Goal: Complete application form

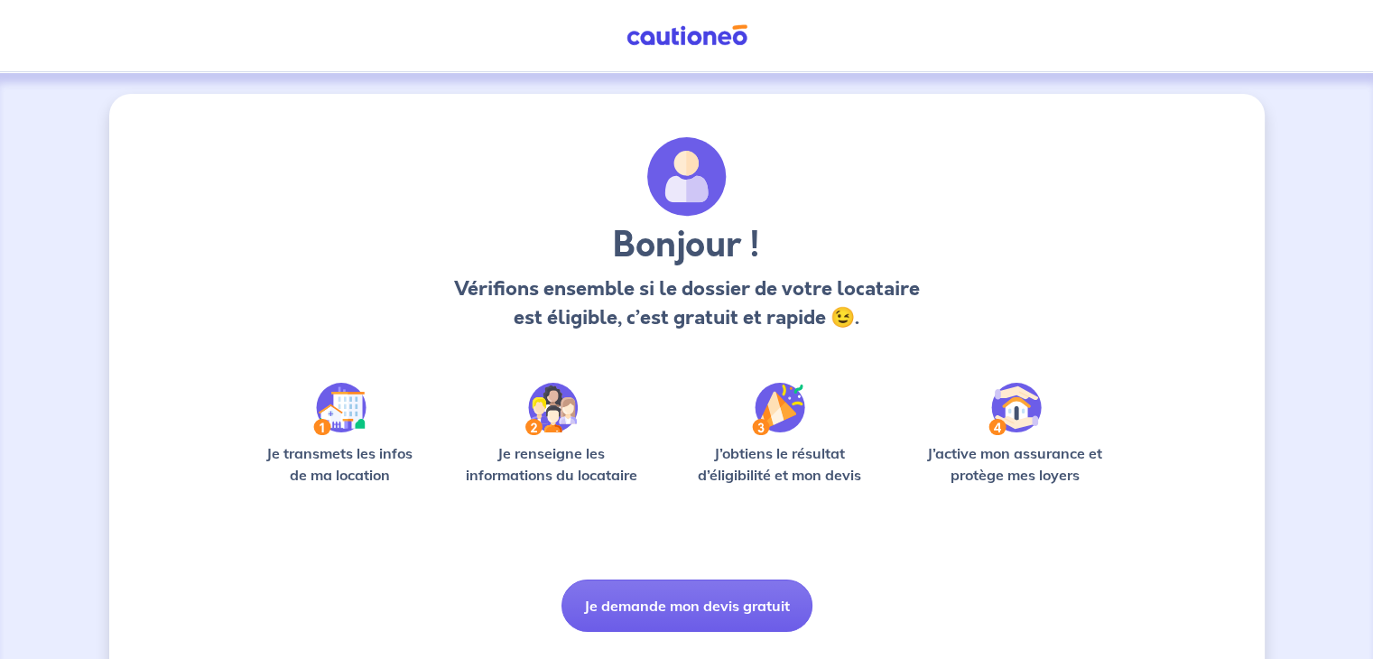
scroll to position [45, 0]
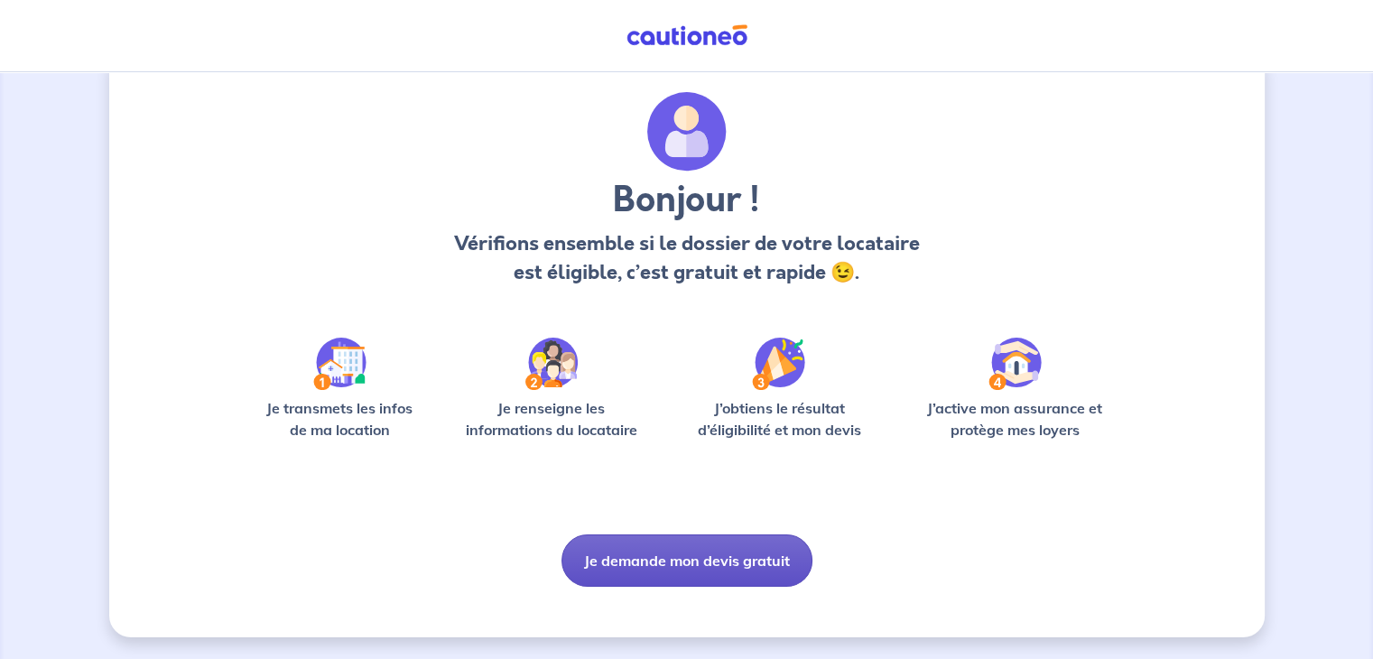
click at [647, 572] on button "Je demande mon devis gratuit" at bounding box center [687, 561] width 251 height 52
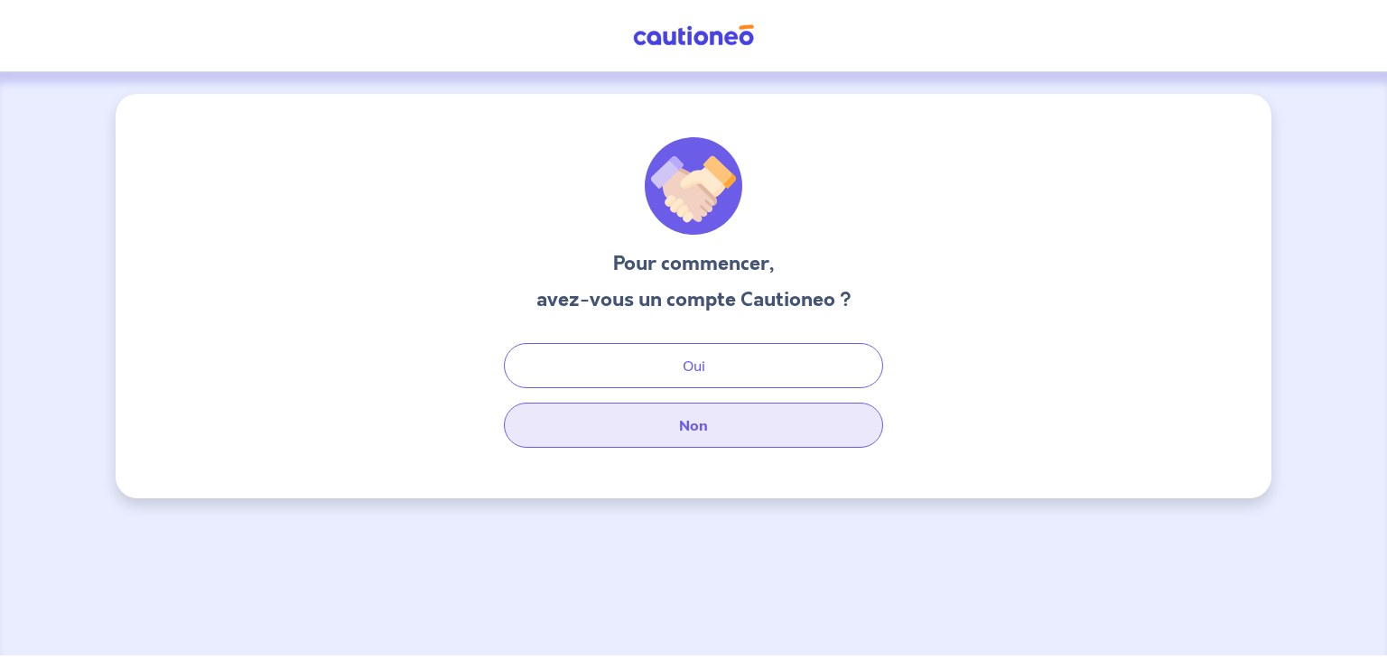
click at [717, 416] on button "Non" at bounding box center [693, 425] width 379 height 45
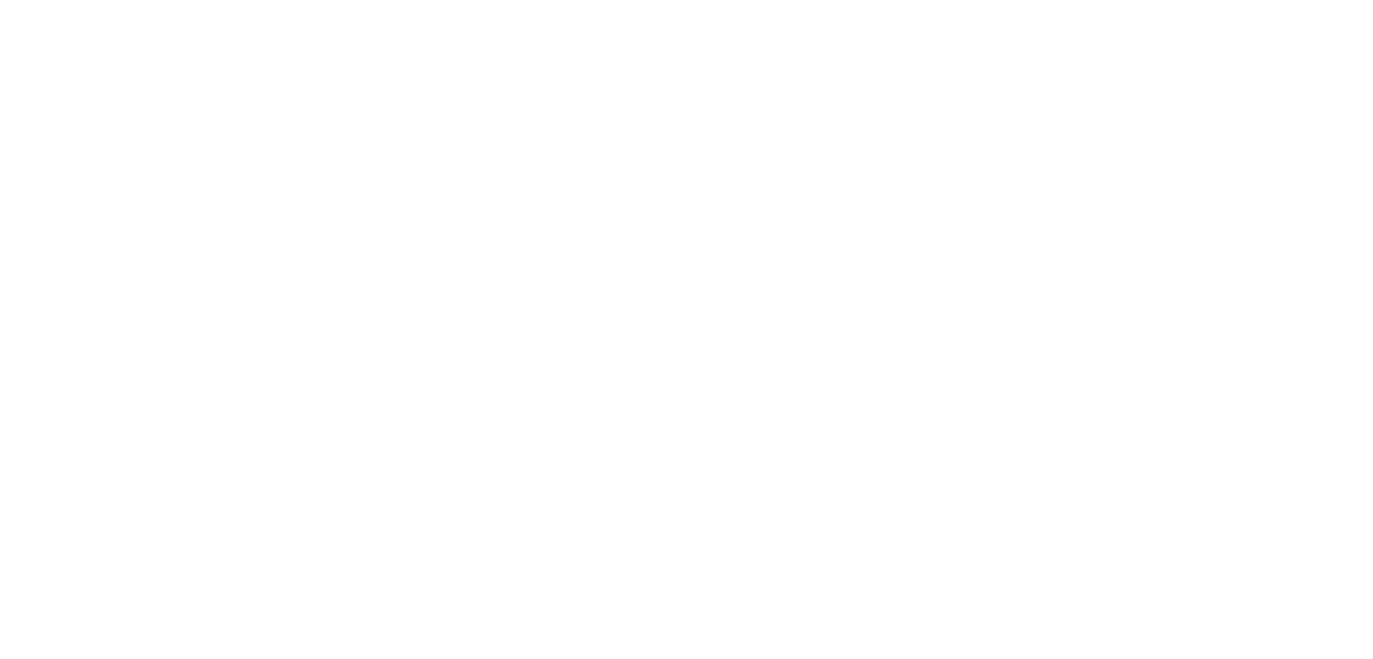
select select "FR"
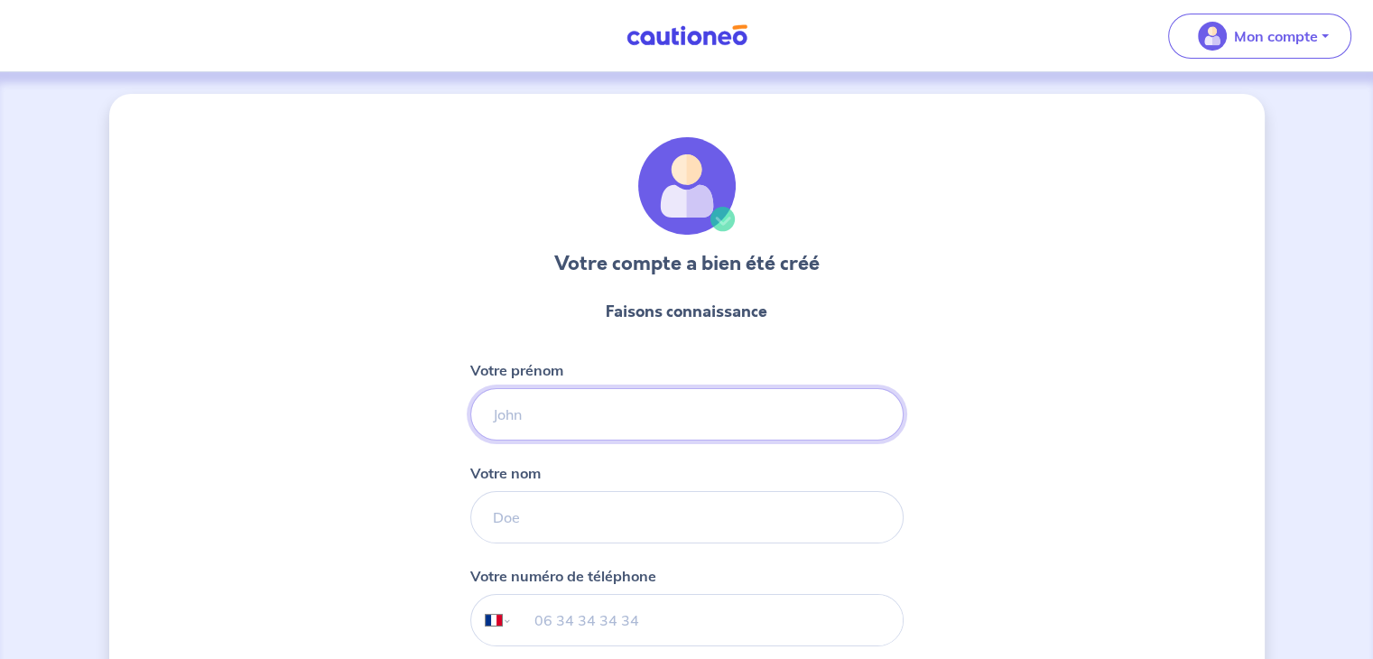
click at [613, 412] on input "Votre prénom" at bounding box center [686, 414] width 433 height 52
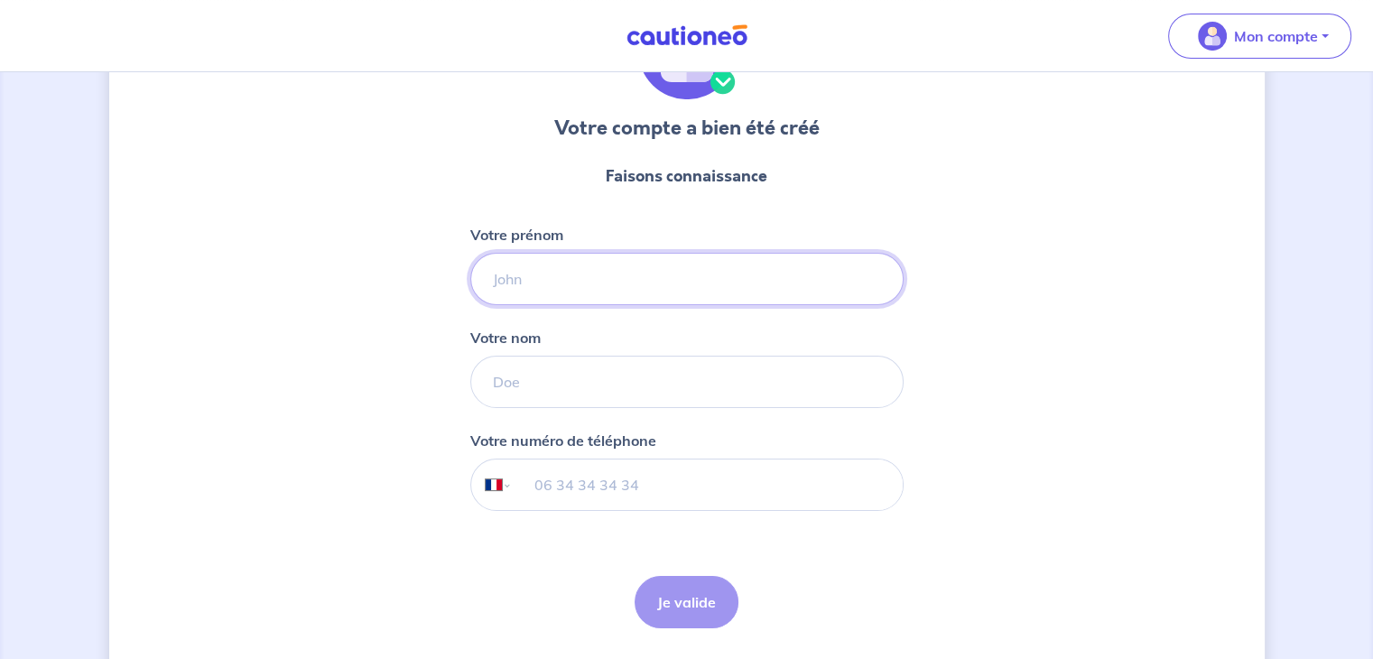
scroll to position [138, 0]
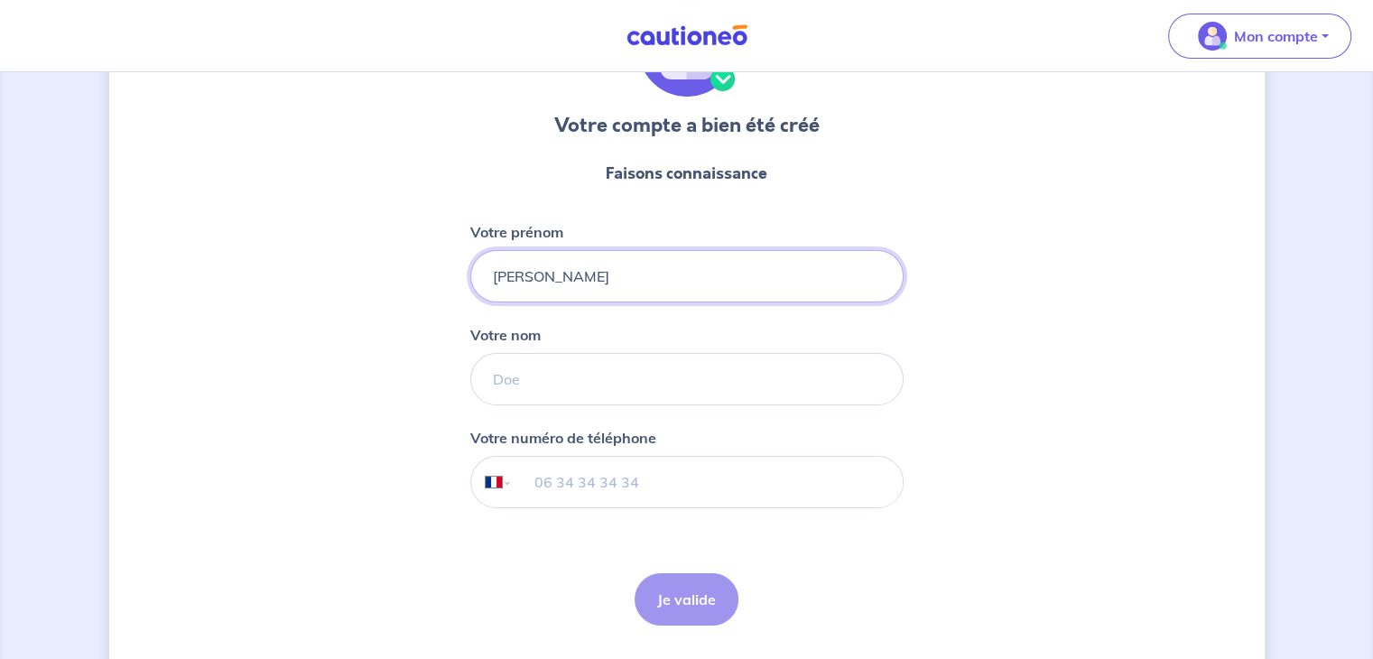
type input "[PERSON_NAME]"
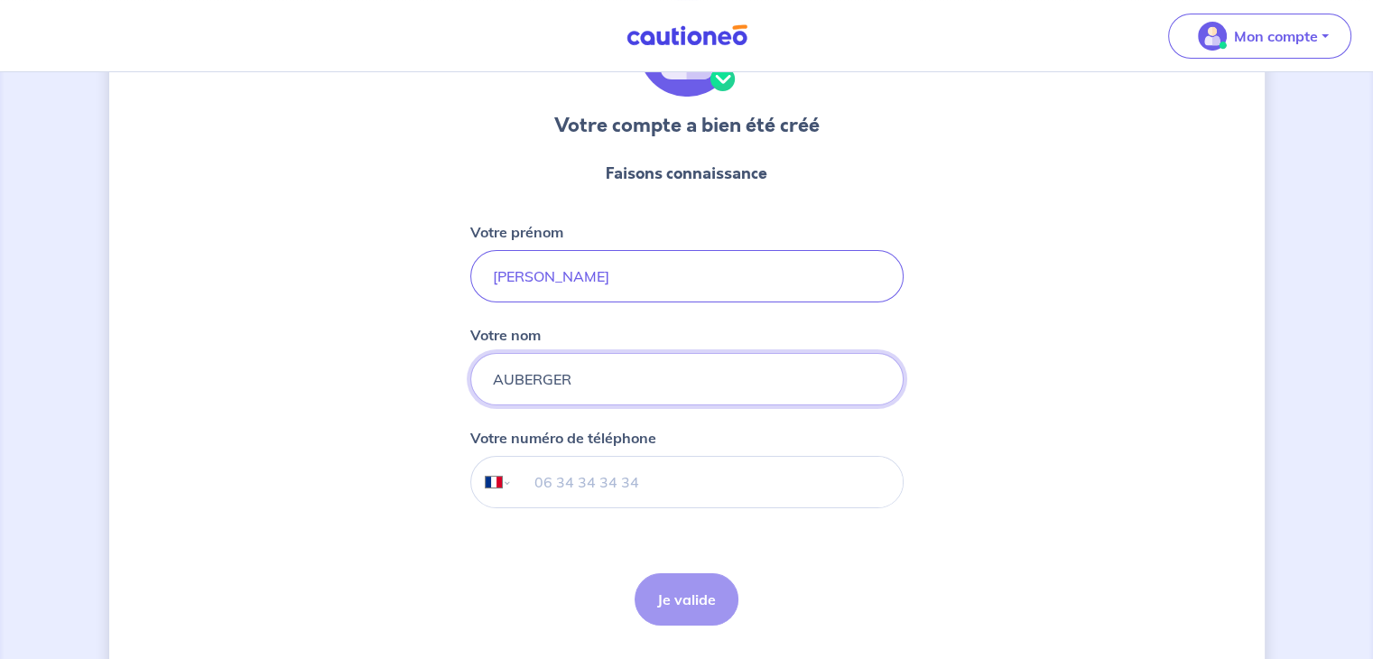
type input "AUBERGER"
type input "06 11 08 69 96"
click at [693, 596] on button "Je valide" at bounding box center [687, 599] width 104 height 52
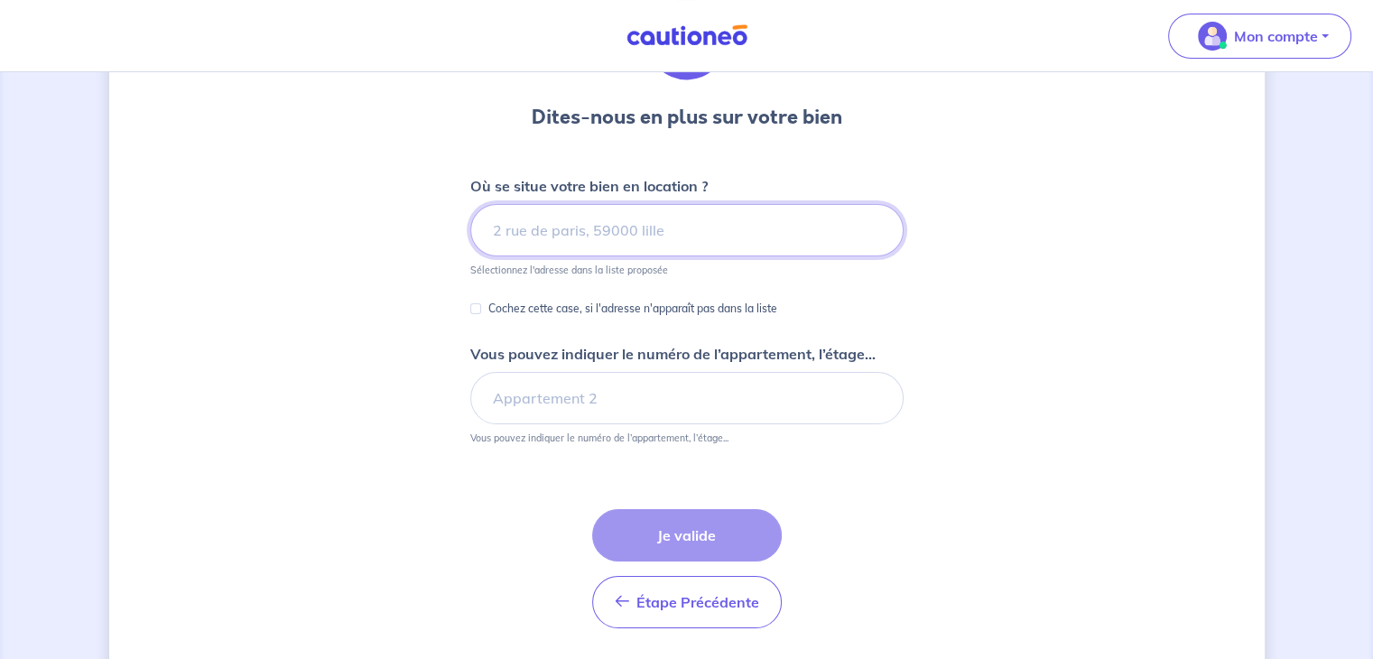
scroll to position [151, 0]
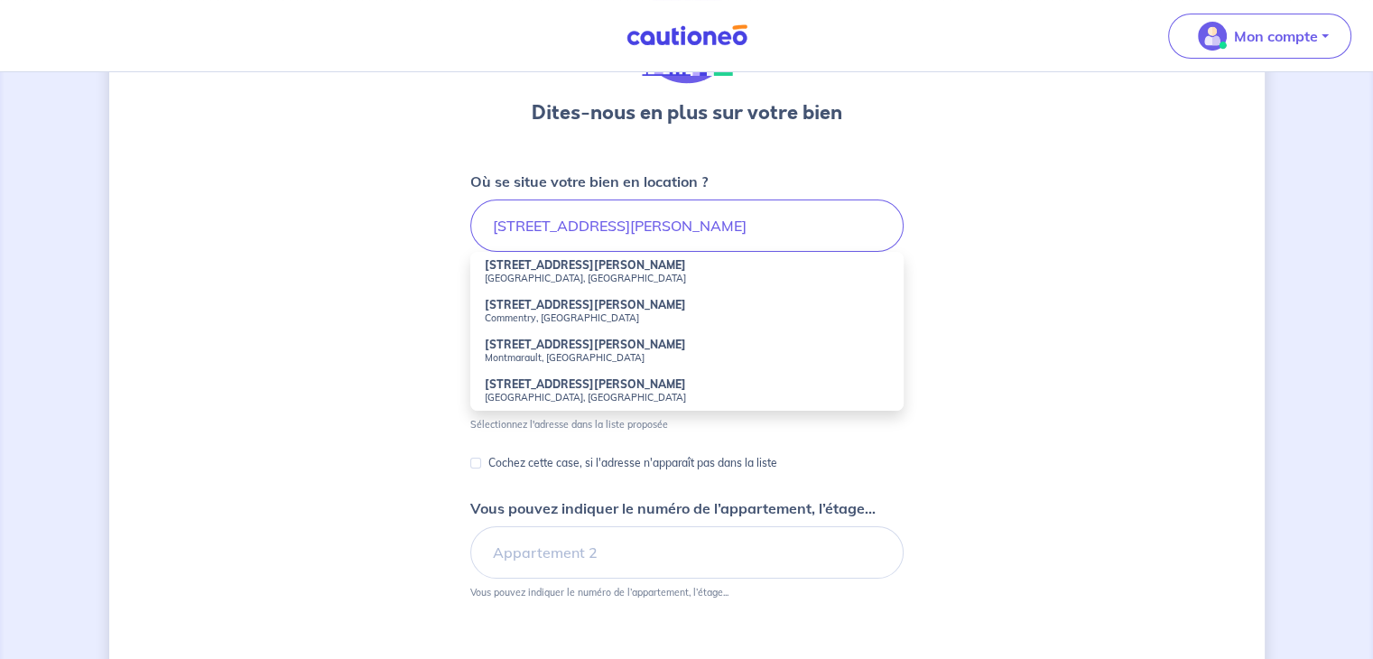
click at [542, 277] on small "[GEOGRAPHIC_DATA], [GEOGRAPHIC_DATA]" at bounding box center [687, 278] width 405 height 13
type input "[STREET_ADDRESS][PERSON_NAME]"
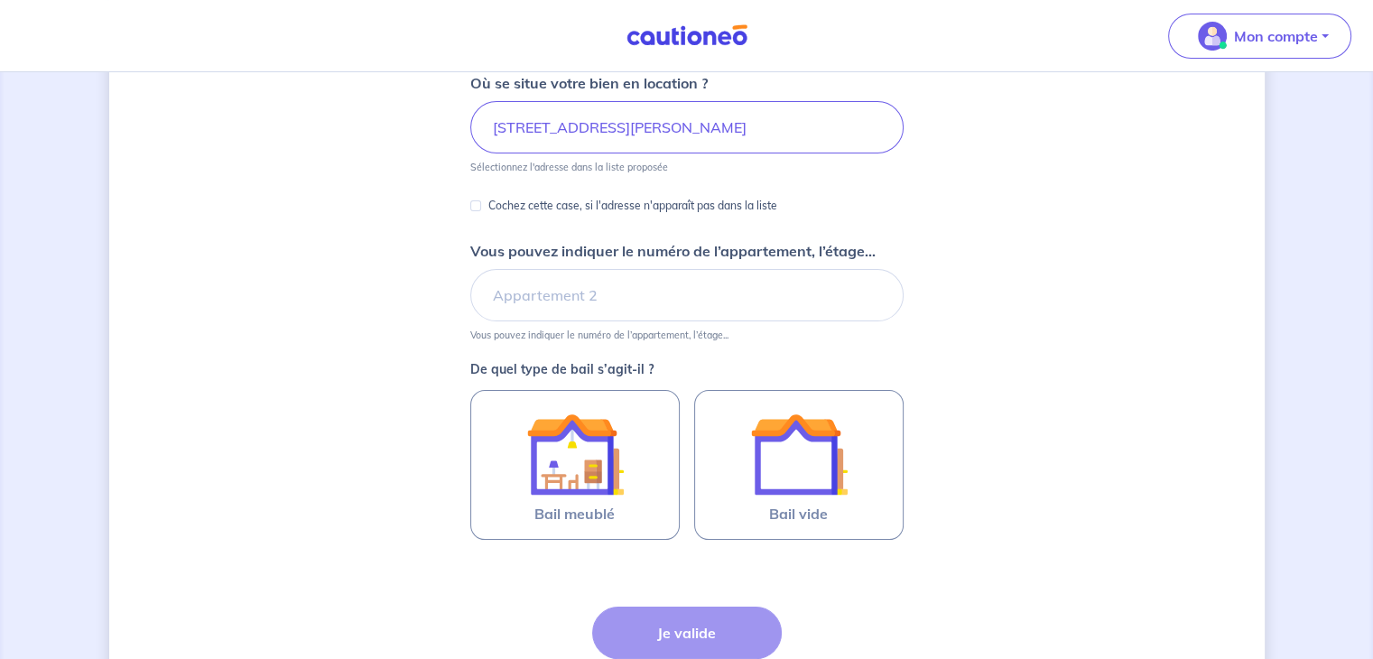
scroll to position [251, 0]
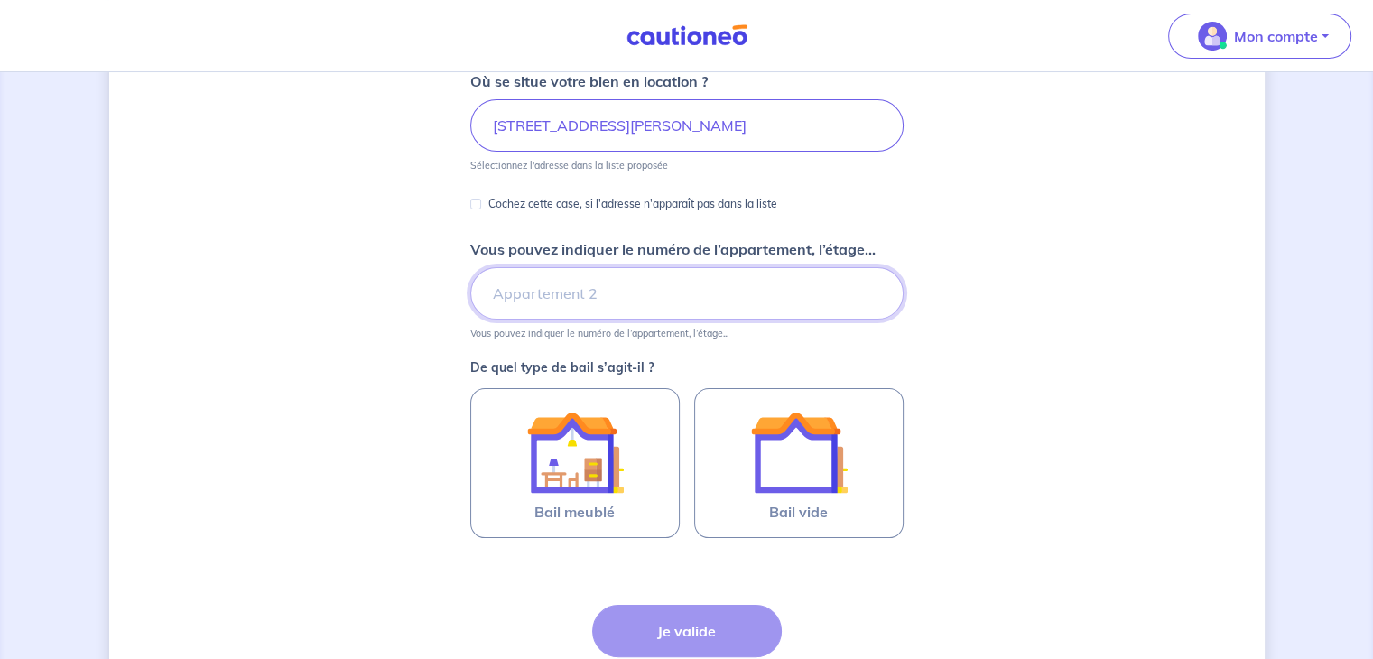
click at [522, 308] on input "Vous pouvez indiquer le numéro de l’appartement, l’étage..." at bounding box center [686, 293] width 433 height 52
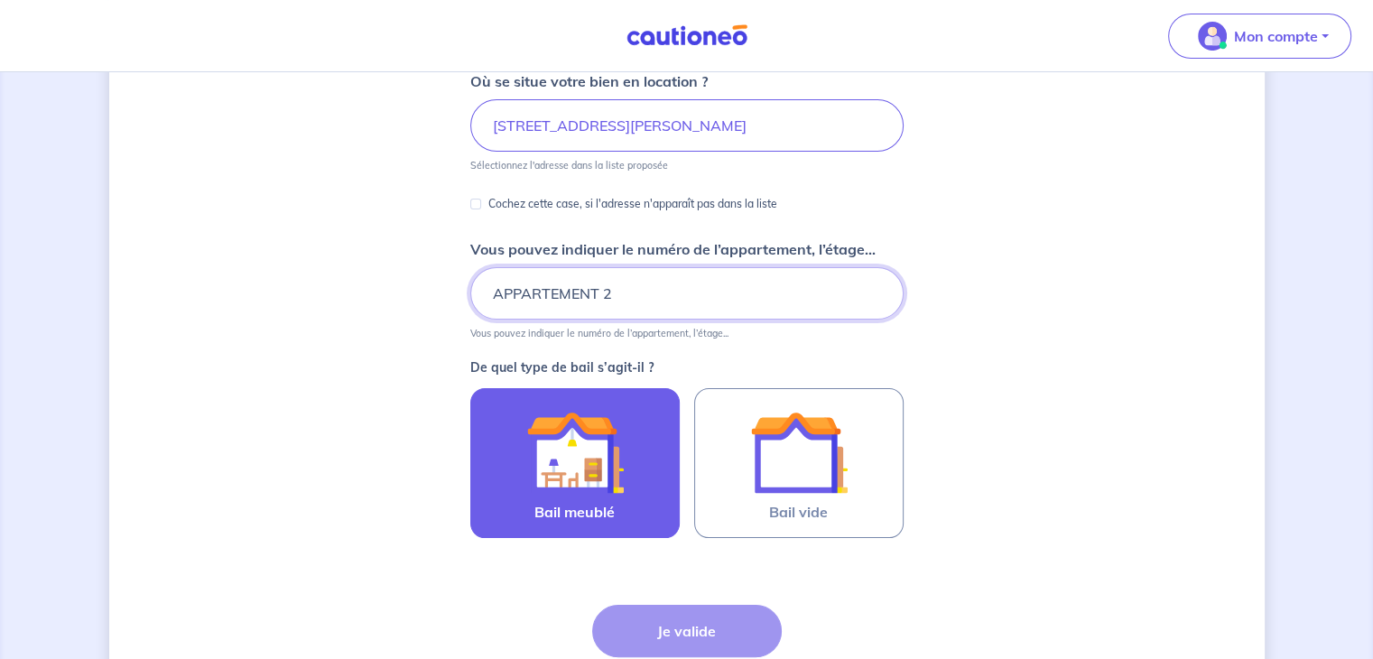
type input "APPARTEMENT 2"
click at [609, 452] on img at bounding box center [575, 453] width 98 height 98
click at [0, 0] on input "Bail meublé" at bounding box center [0, 0] width 0 height 0
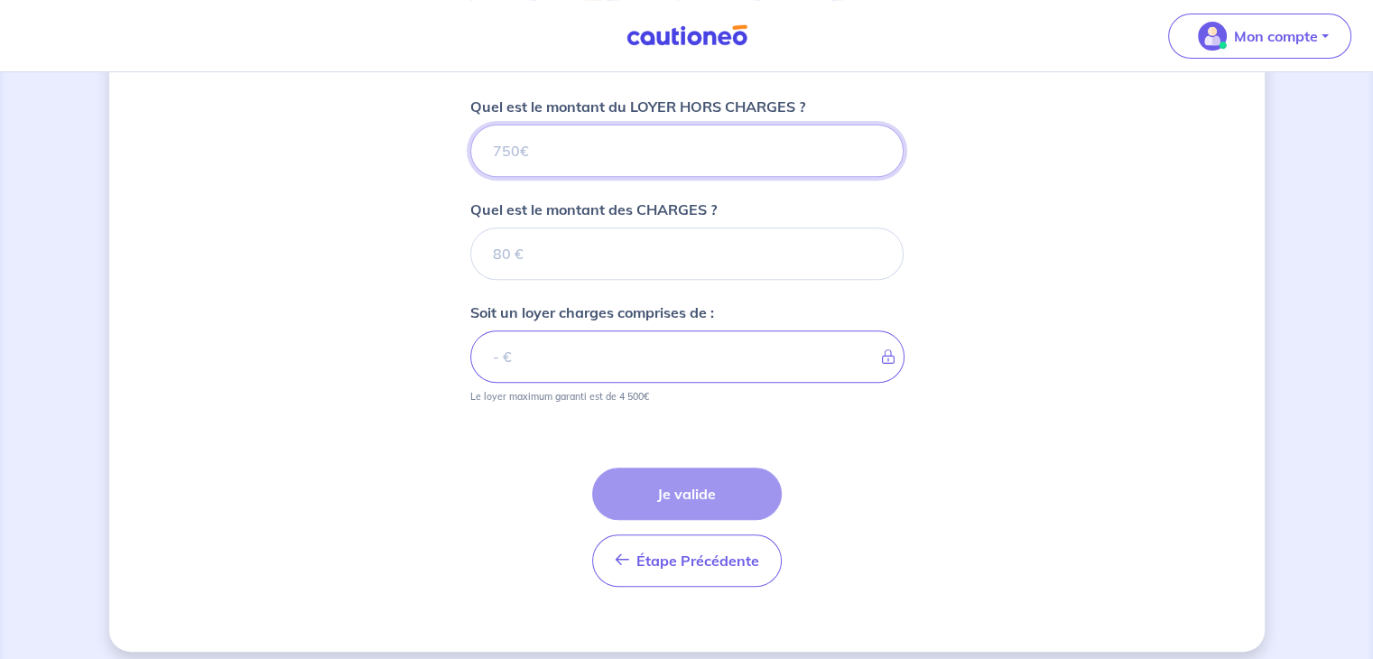
scroll to position [730, 0]
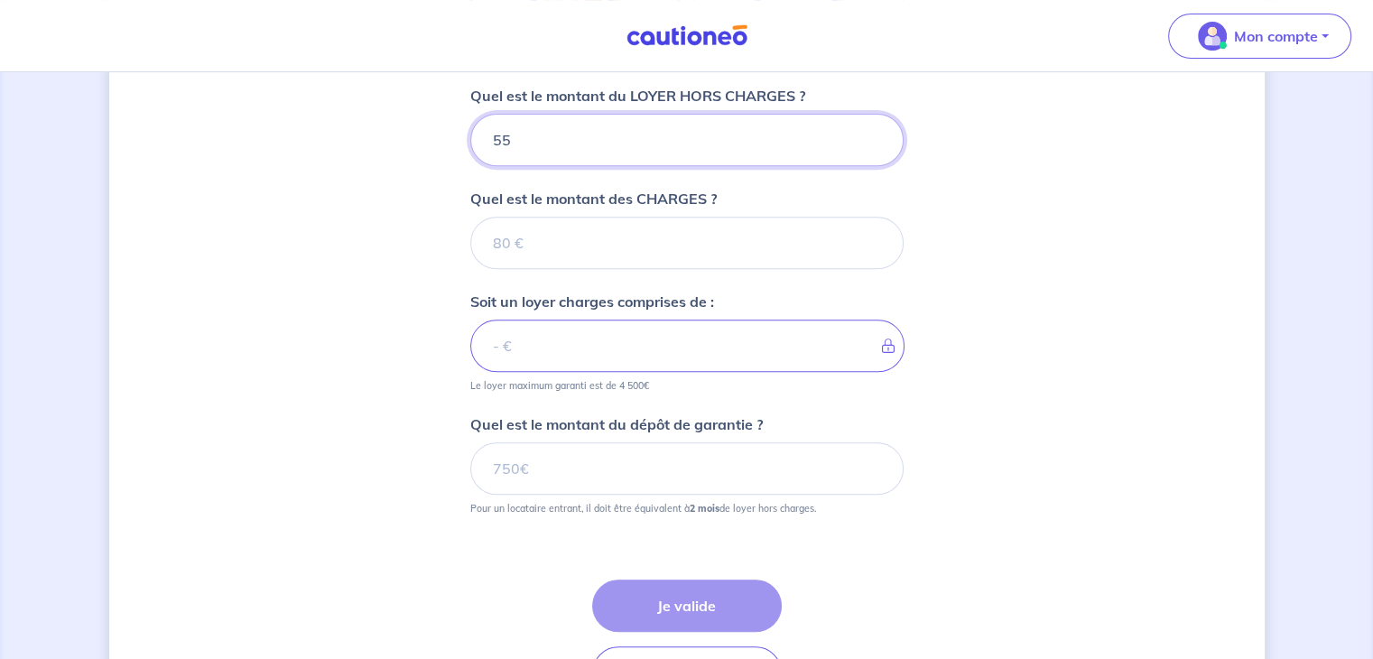
type input "550"
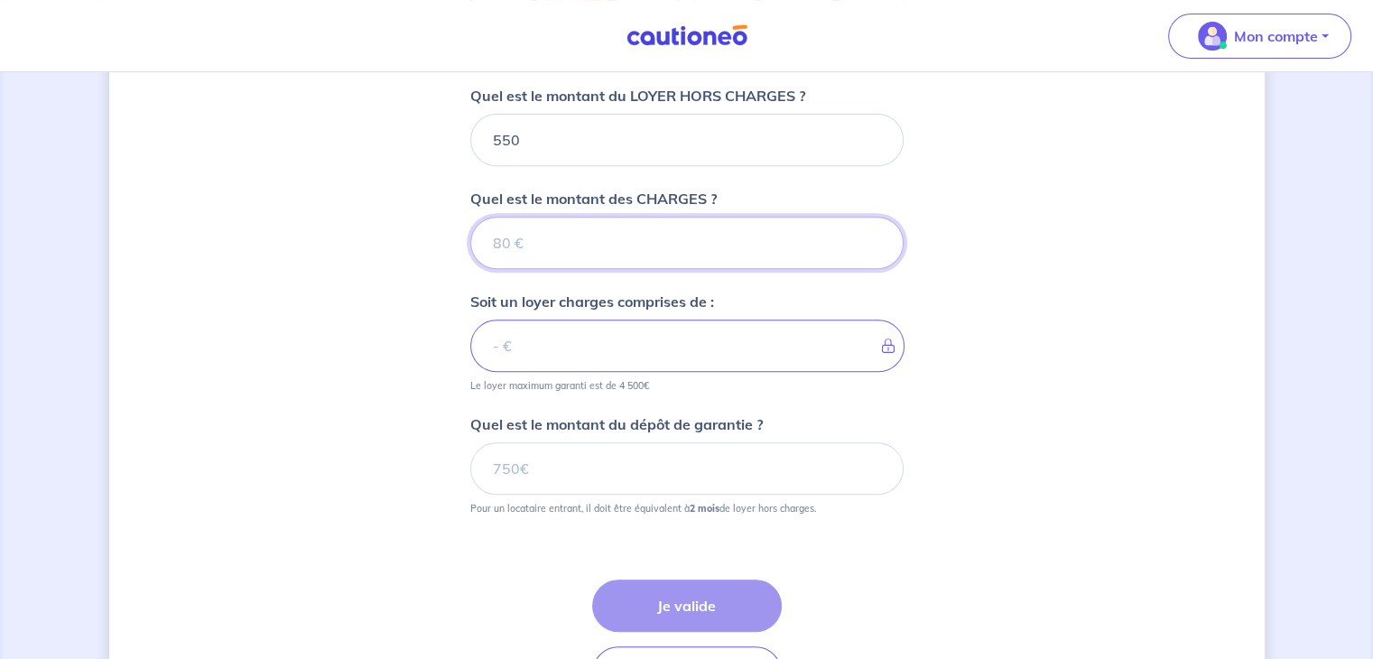
type input "1"
type input "551"
type input "160"
type input "710"
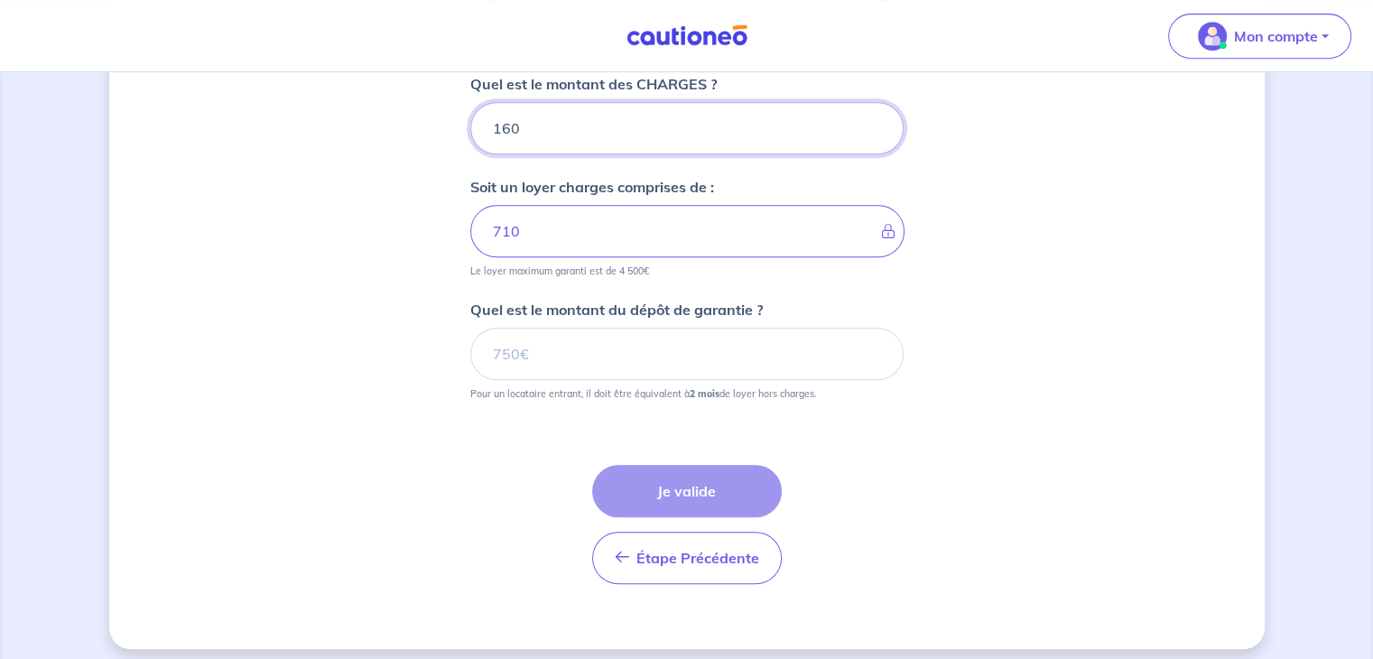
scroll to position [852, 0]
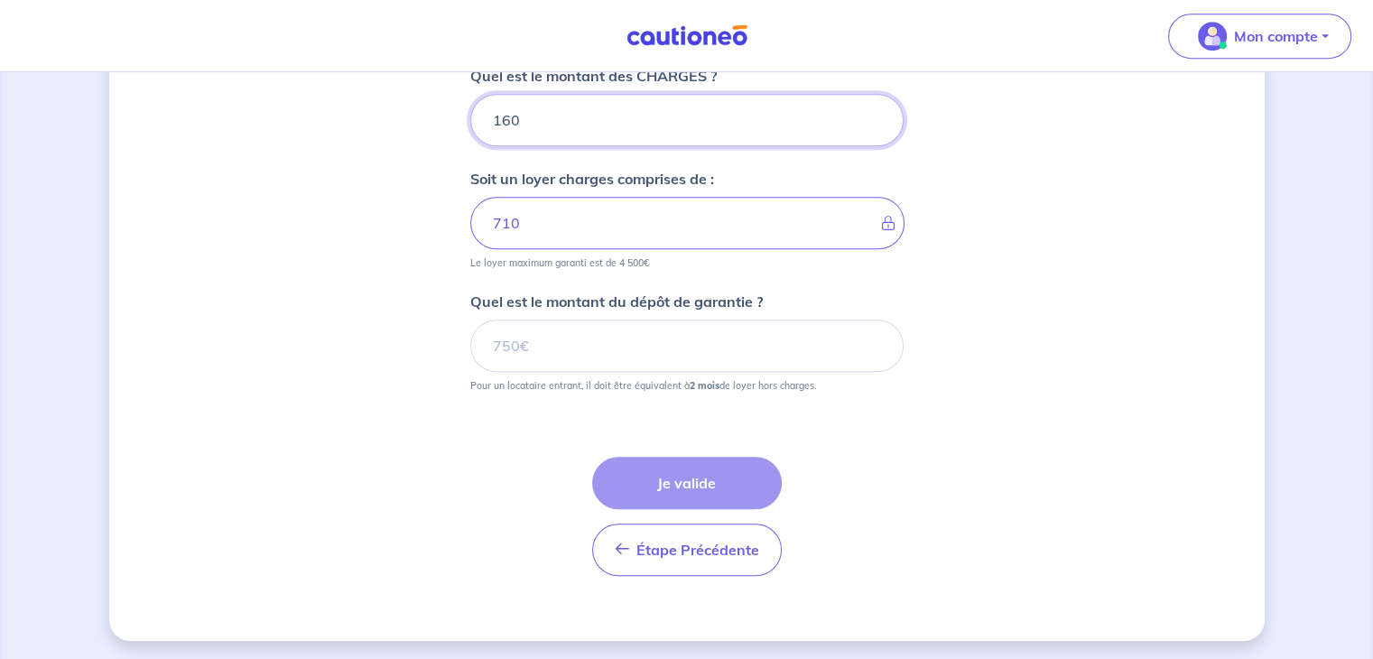
type input "160"
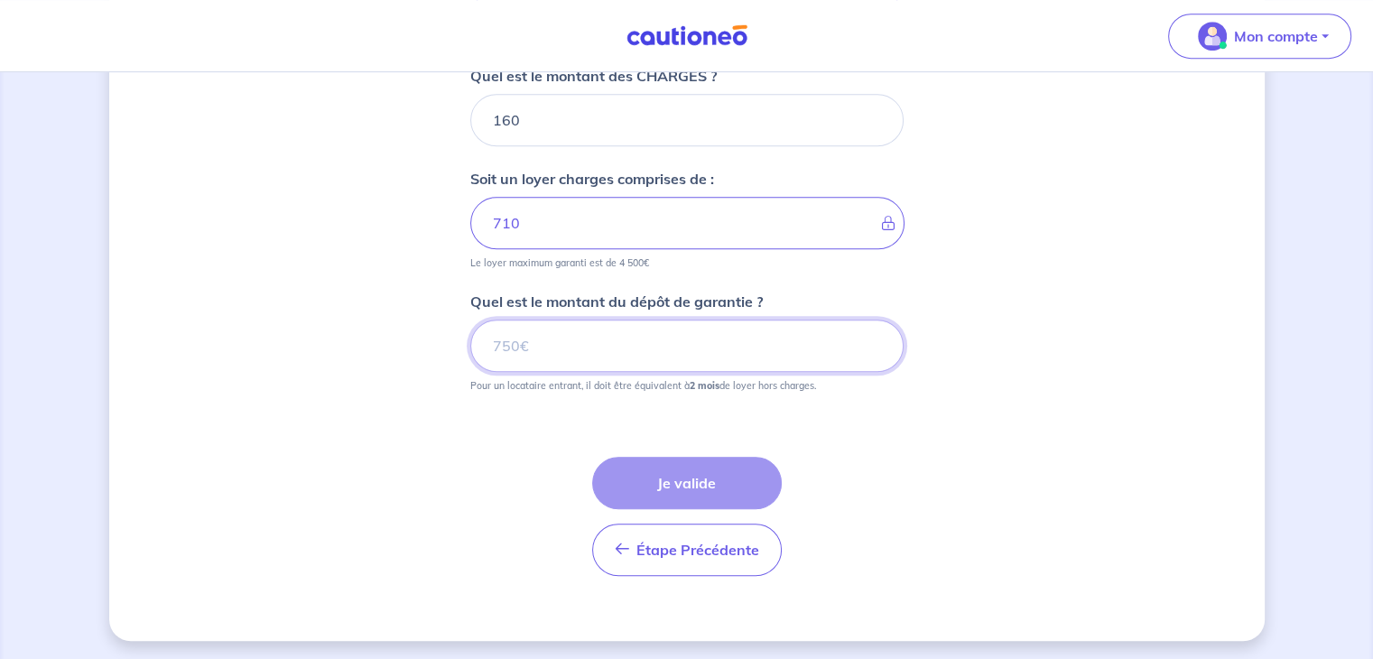
click at [769, 344] on input "Quel est le montant du dépôt de garantie ?" at bounding box center [686, 346] width 433 height 52
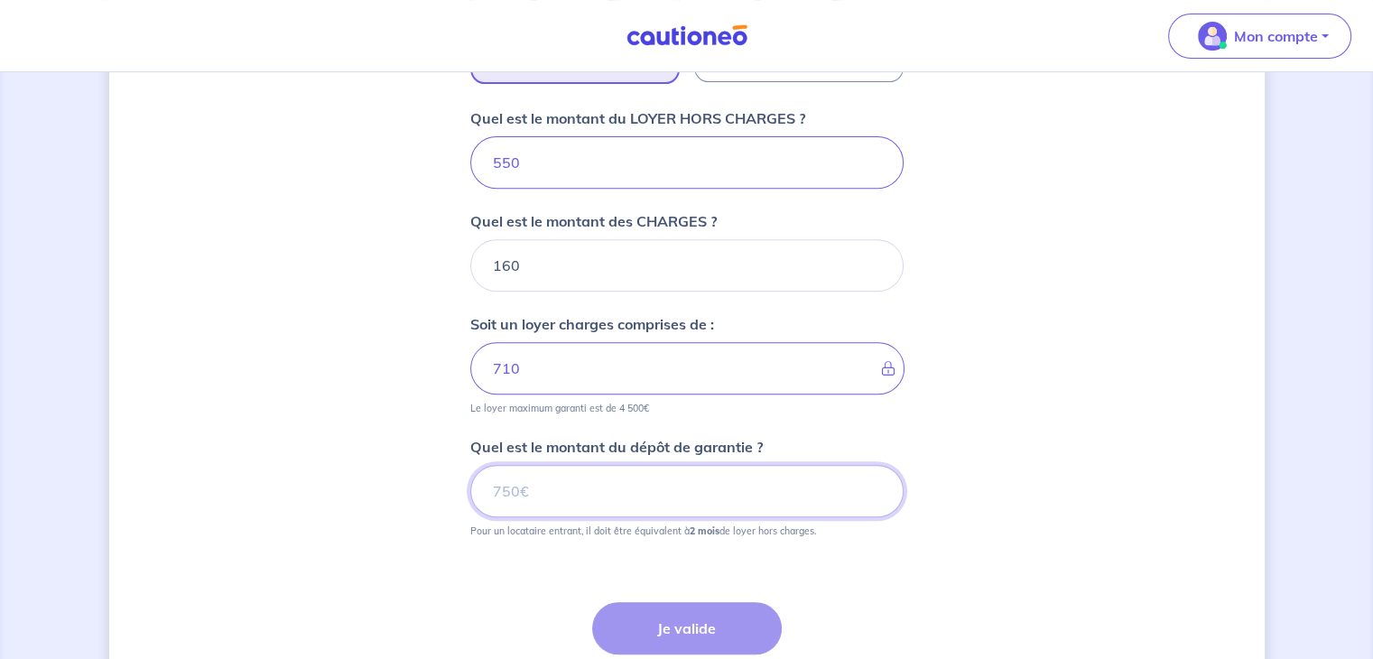
scroll to position [705, 0]
drag, startPoint x: 550, startPoint y: 493, endPoint x: 449, endPoint y: 507, distance: 102.0
click at [449, 507] on div "Dites-nous en plus sur votre bien Où se situe votre bien en location ? 59 Rue D…" at bounding box center [687, 89] width 1156 height 1400
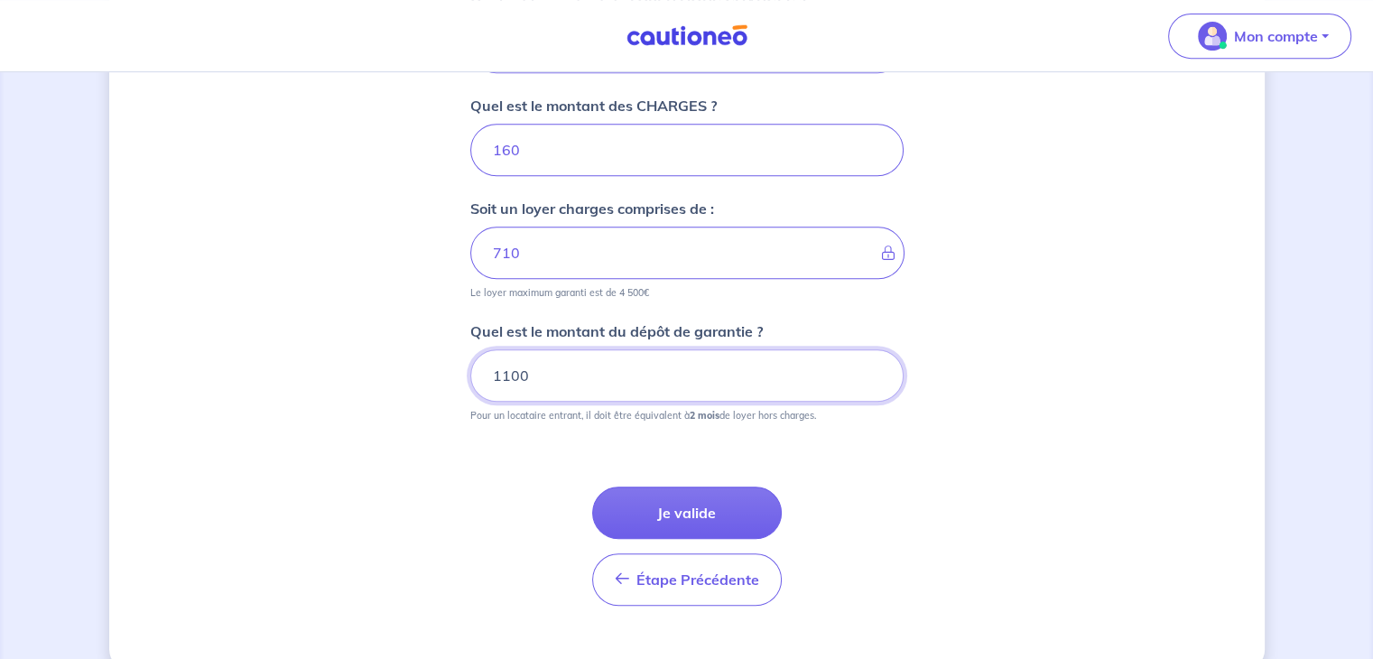
scroll to position [852, 0]
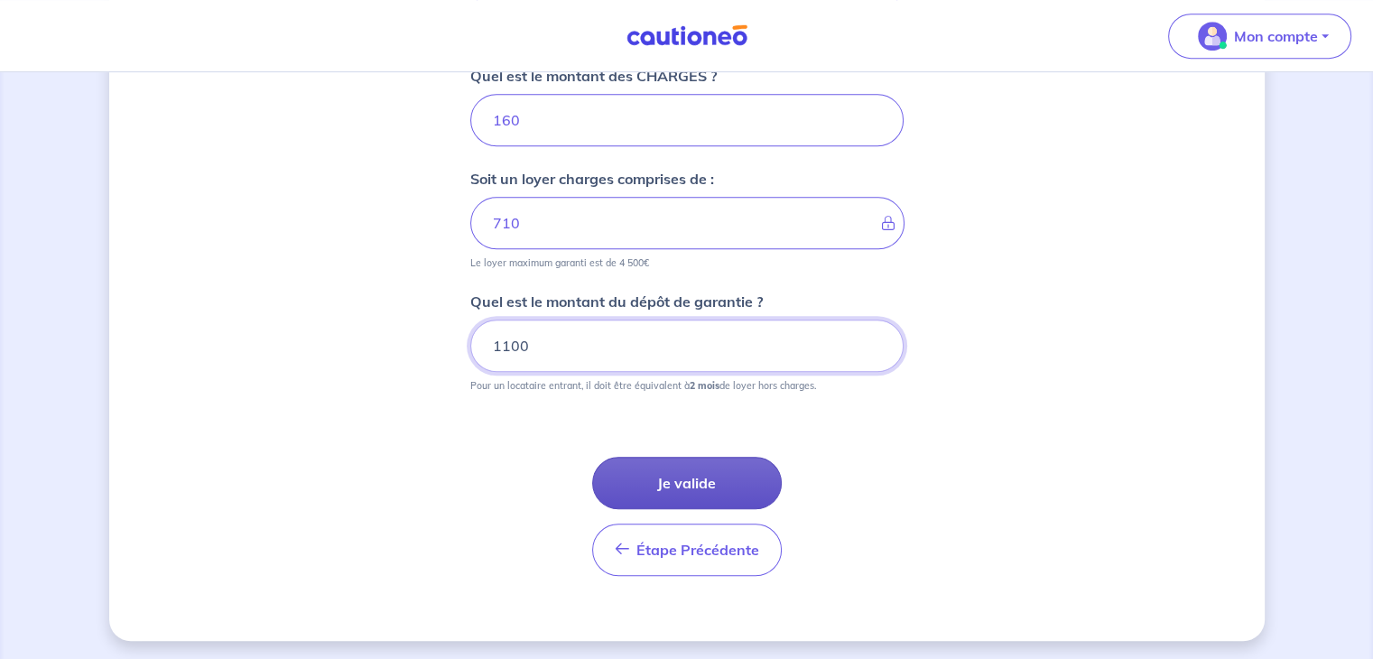
type input "1100"
click at [667, 480] on button "Je valide" at bounding box center [687, 483] width 190 height 52
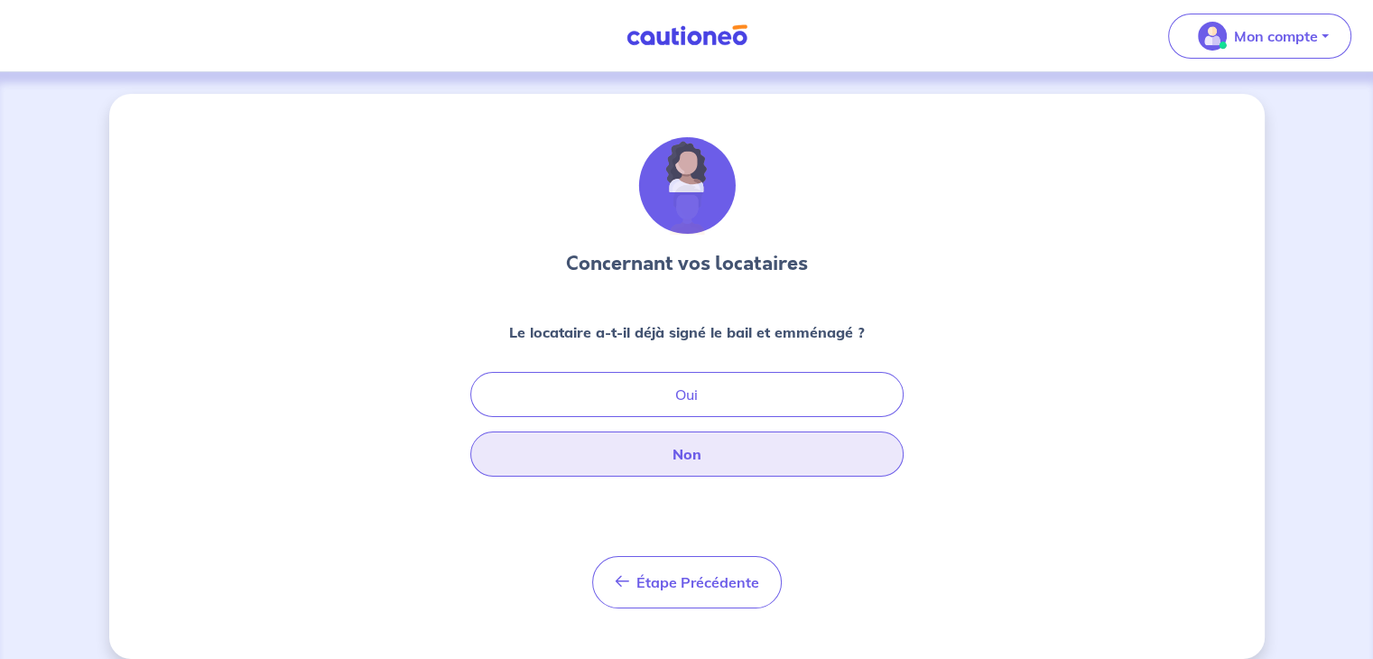
click at [679, 463] on button "Non" at bounding box center [686, 454] width 433 height 45
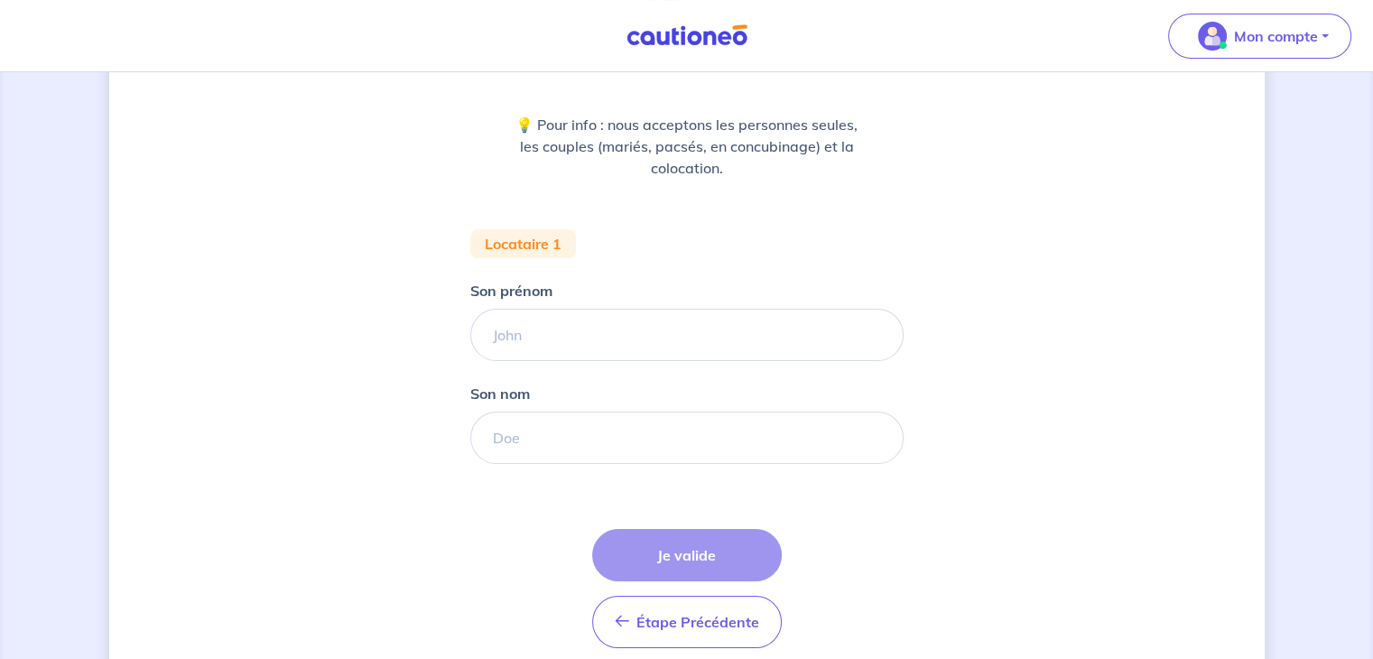
scroll to position [209, 0]
click at [540, 364] on form "Locataire 1 Son prénom Son nom Étape Précédente Précédent Je valide Je valide" at bounding box center [686, 444] width 433 height 433
click at [531, 349] on input "Son prénom" at bounding box center [686, 334] width 433 height 52
type input "Jalel"
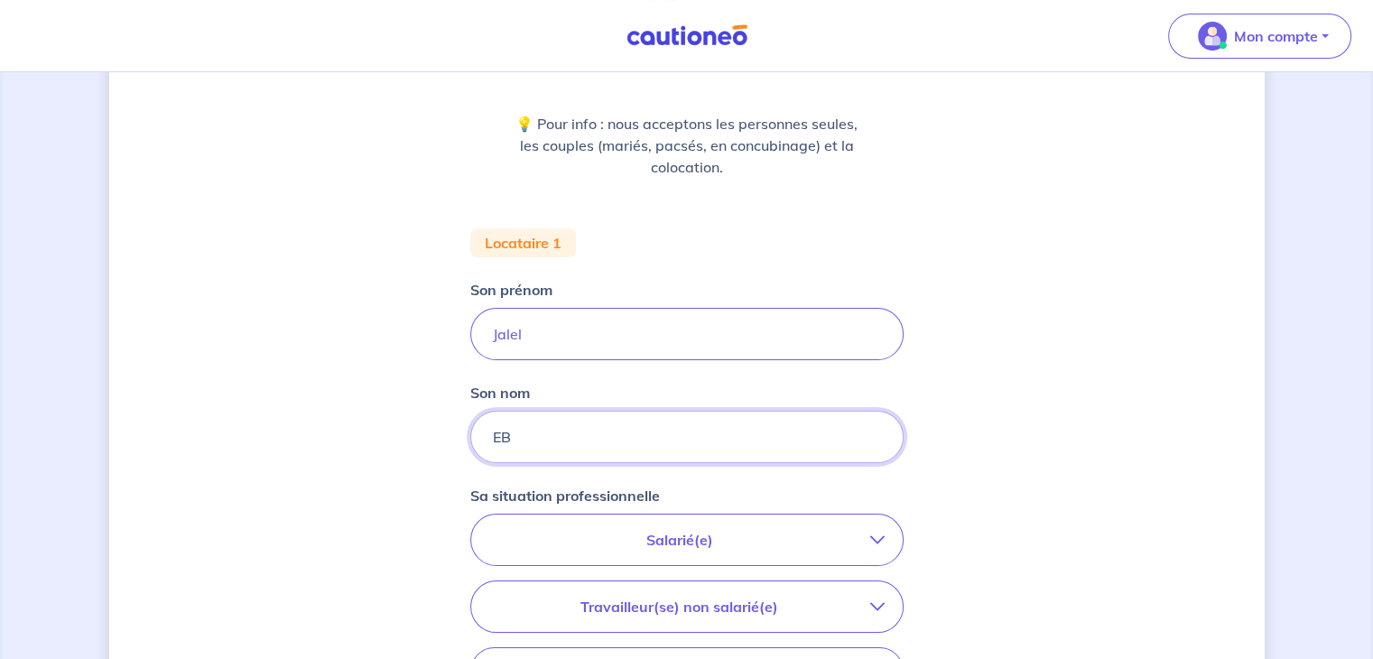
type input "E"
type input "V"
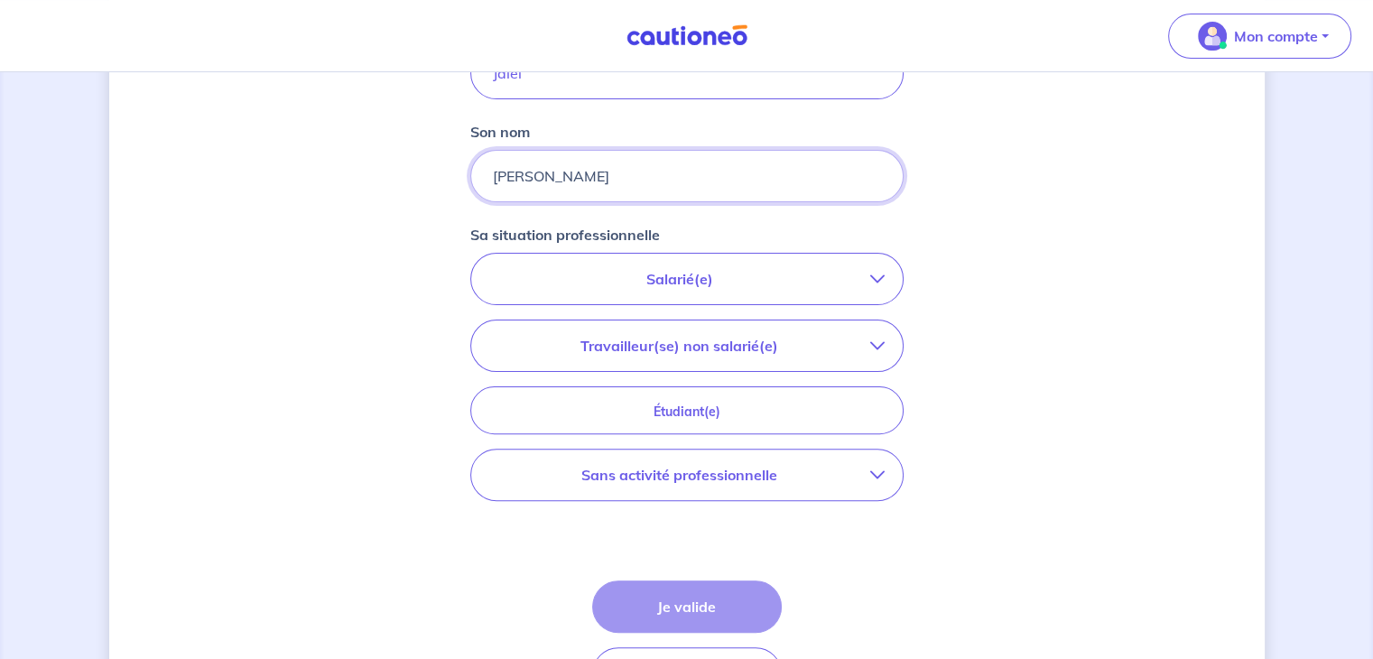
scroll to position [471, 0]
type input "BEN AICHA"
click at [652, 285] on p "Salarié(e)" at bounding box center [679, 277] width 381 height 22
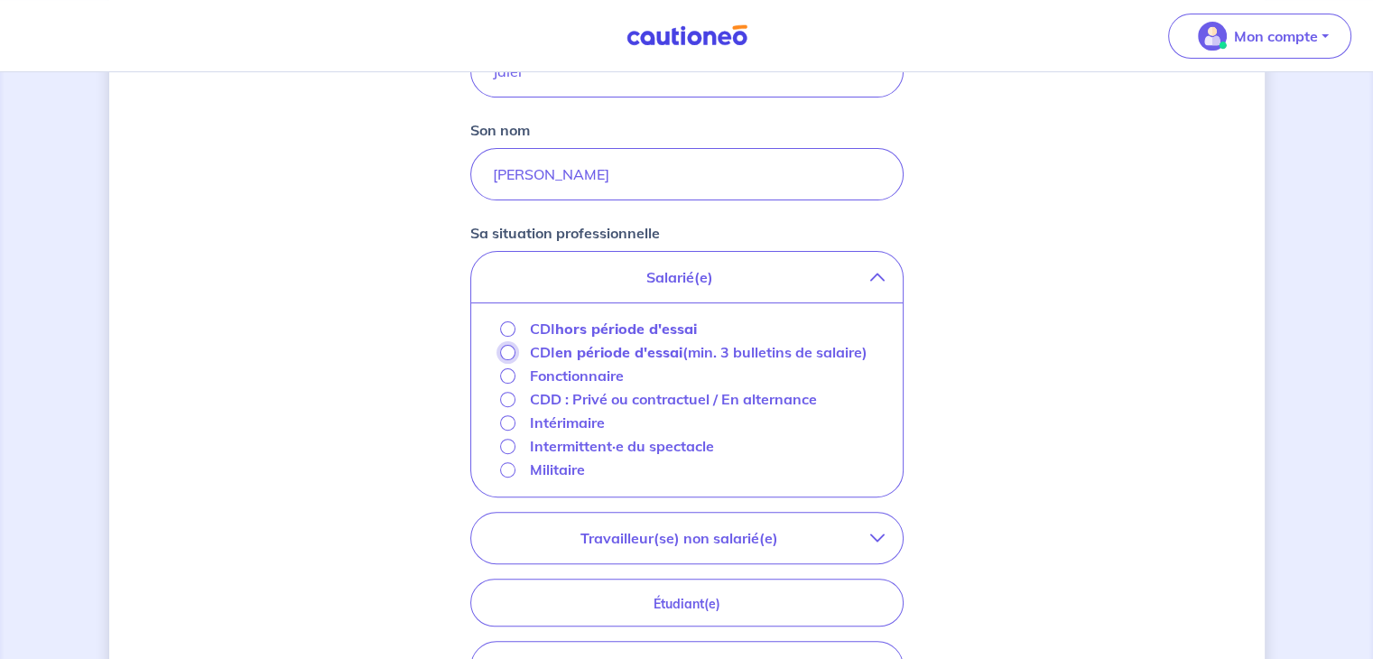
click at [507, 349] on input "CDI en période d'essai (min. 3 bulletins de salaire)" at bounding box center [507, 352] width 15 height 15
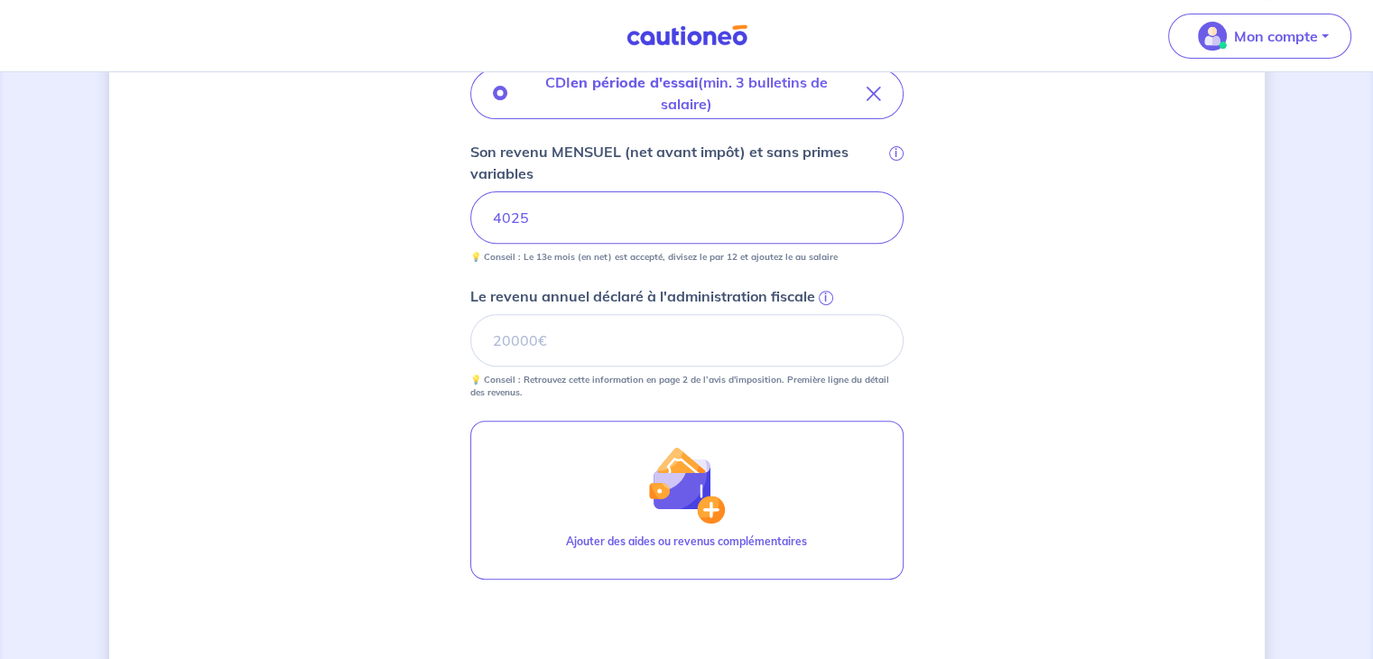
scroll to position [656, 0]
click at [581, 350] on input "Le revenu annuel déclaré à l'administration fiscale i" at bounding box center [686, 338] width 433 height 52
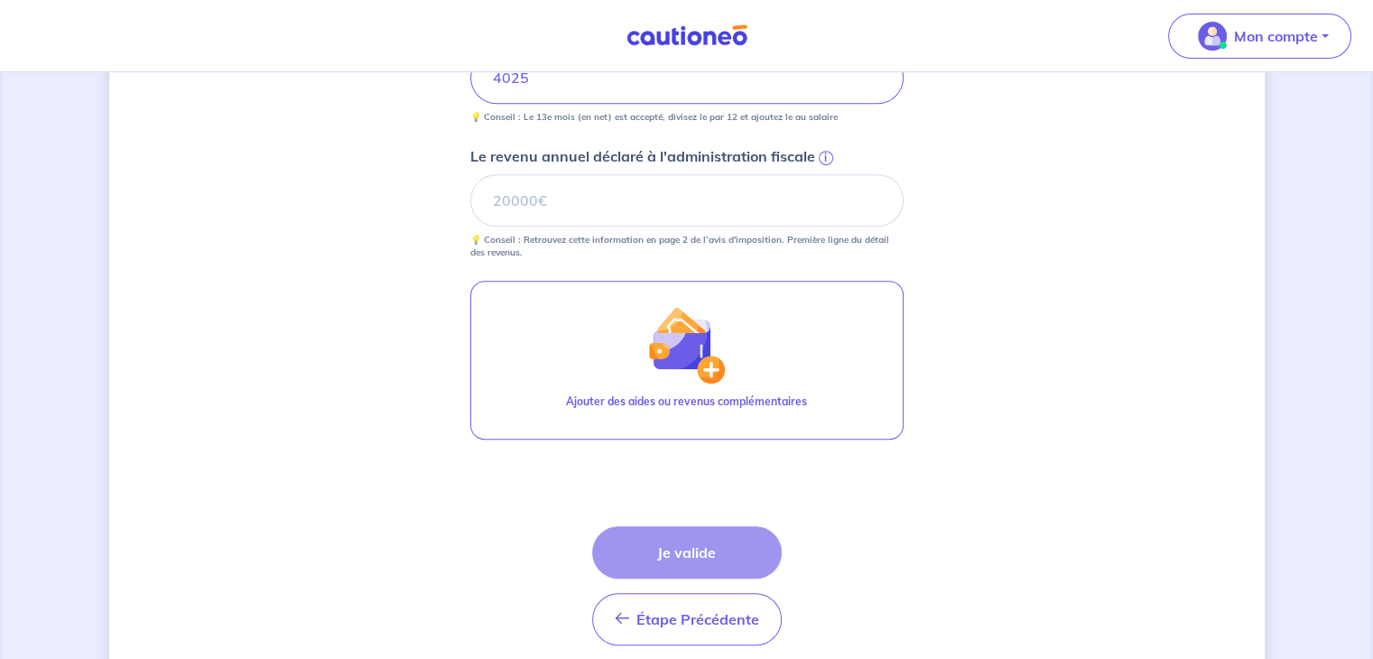
scroll to position [864, 0]
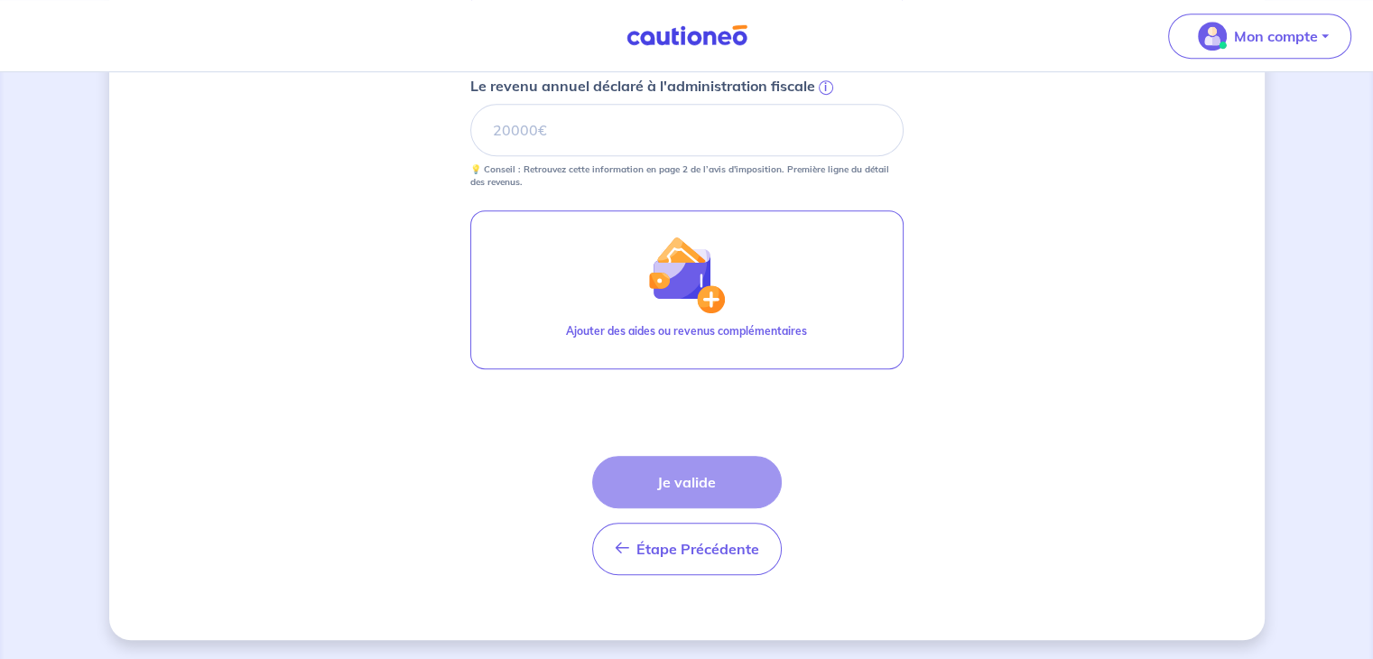
click at [657, 478] on div "Étape Précédente Précédent Je valide Je valide" at bounding box center [687, 515] width 190 height 119
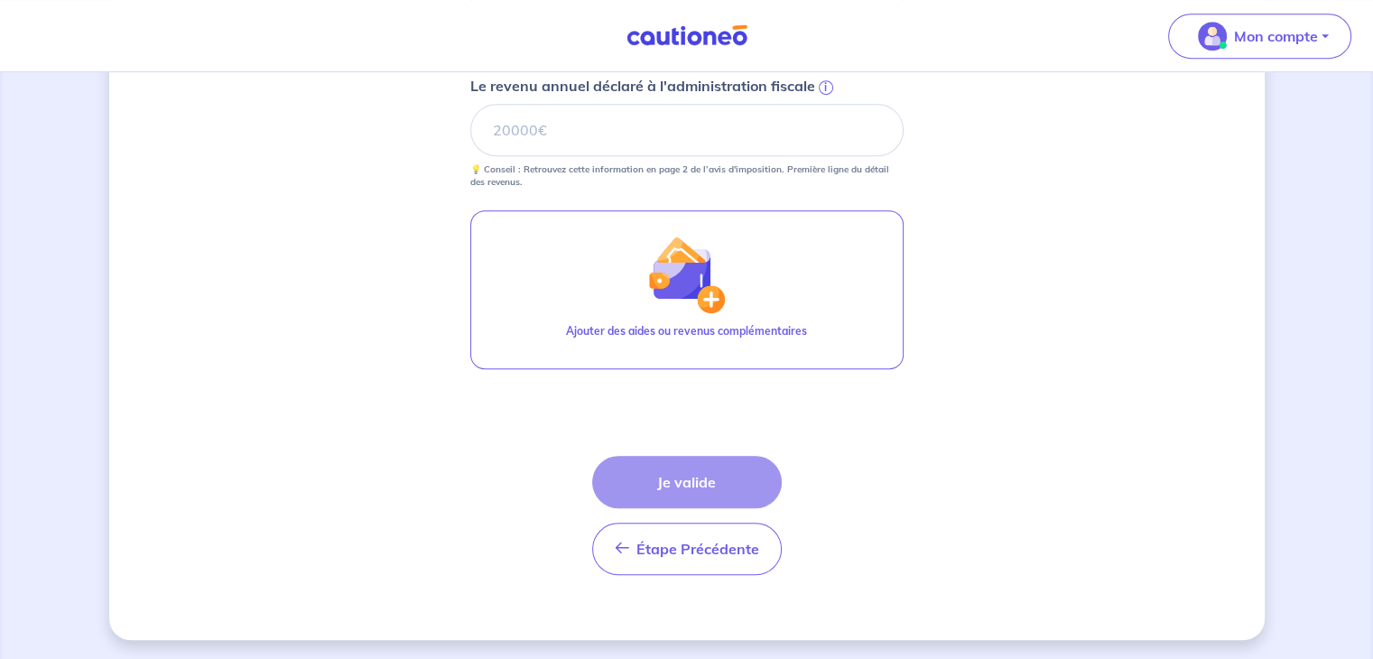
click at [657, 478] on div "Étape Précédente Précédent Je valide Je valide" at bounding box center [687, 515] width 190 height 119
